Goal: Navigation & Orientation: Find specific page/section

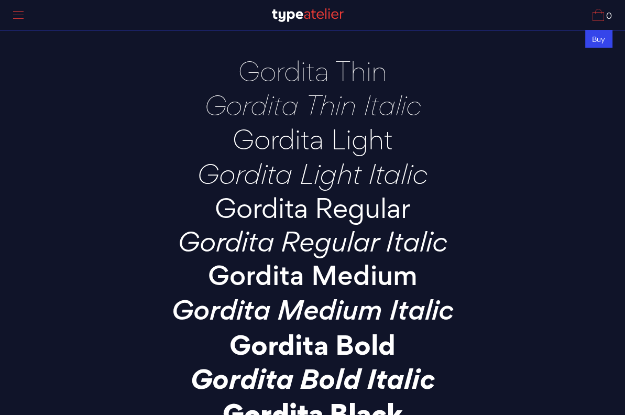
click at [598, 38] on div "Buy" at bounding box center [599, 38] width 27 height 17
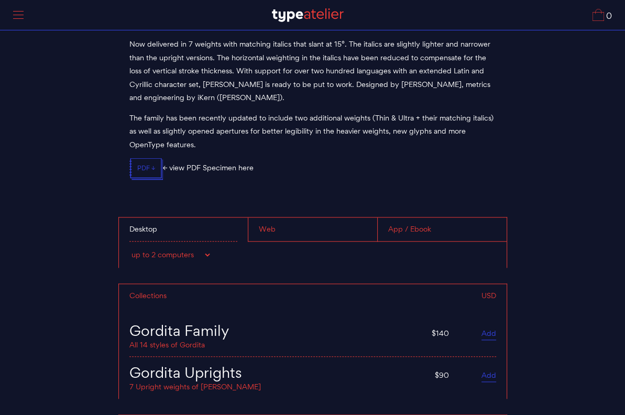
scroll to position [3939, 0]
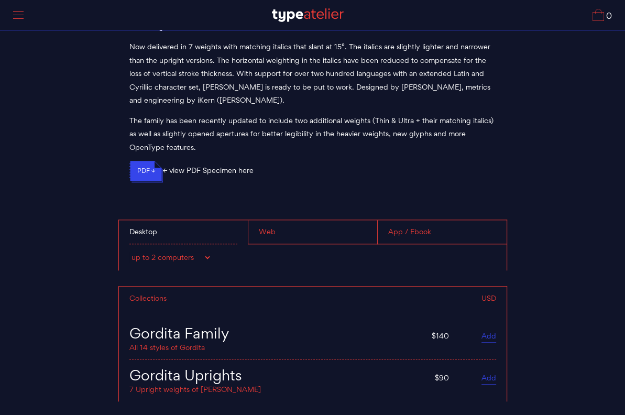
click at [146, 166] on icon ".svgicon-st0{fill:none;stroke:#3545EA;stroke-miterlimit:10;} Layer 1" at bounding box center [147, 172] width 34 height 22
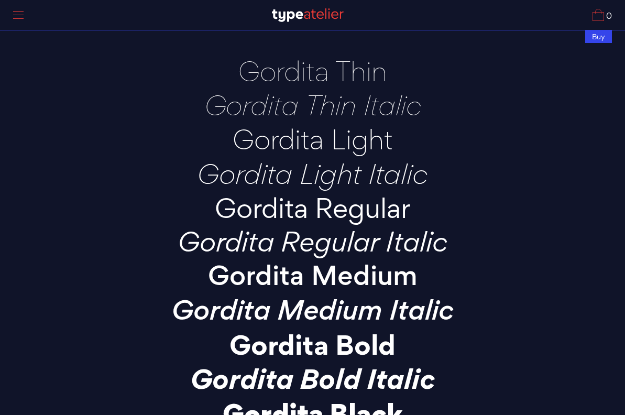
scroll to position [3936, 0]
click at [312, 17] on img at bounding box center [308, 15] width 72 height 14
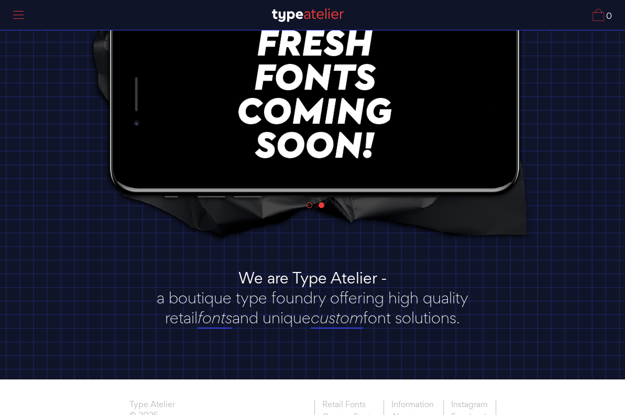
scroll to position [165, 0]
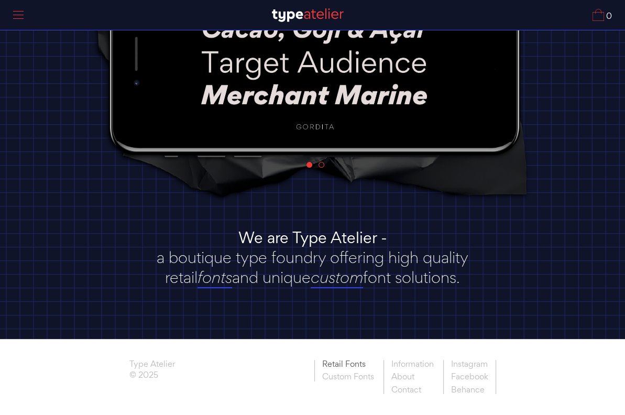
click at [346, 363] on link "Retail Fonts" at bounding box center [348, 365] width 67 height 11
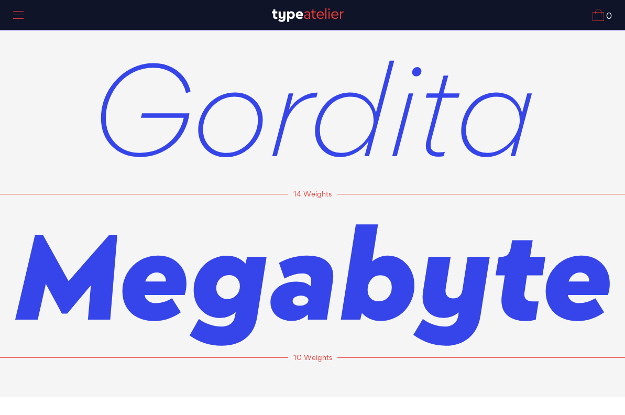
scroll to position [59, 0]
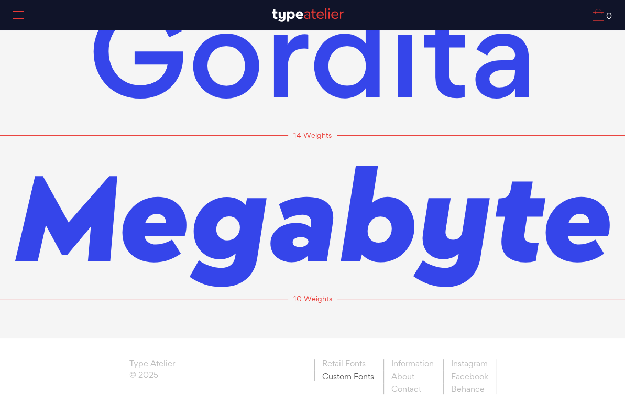
click at [351, 378] on link "Custom Fonts" at bounding box center [348, 376] width 67 height 11
